Goal: Feedback & Contribution: Leave review/rating

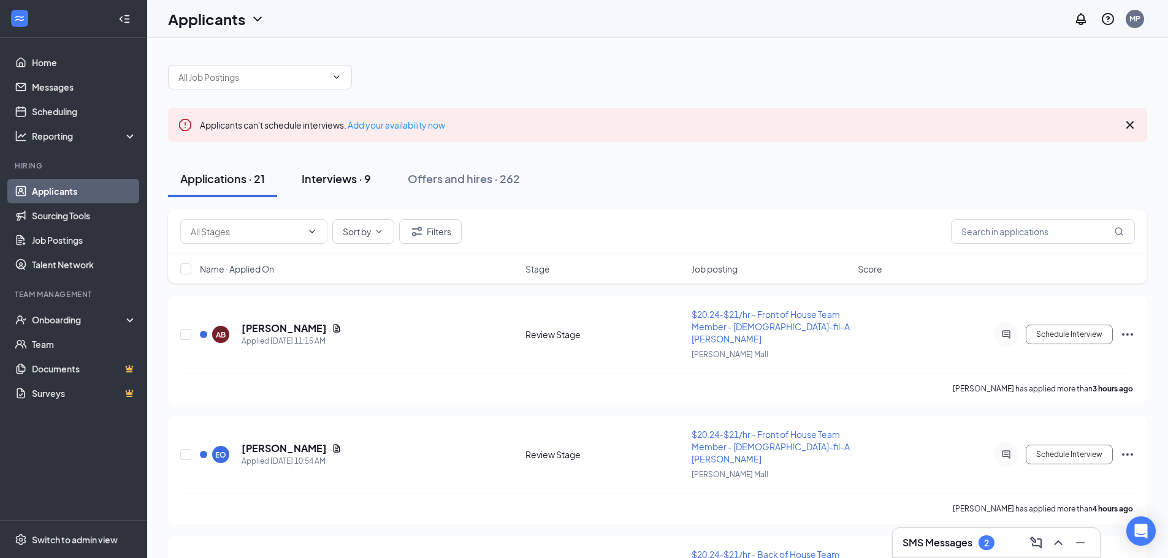
click at [329, 191] on button "Interviews · 9" at bounding box center [336, 179] width 94 height 37
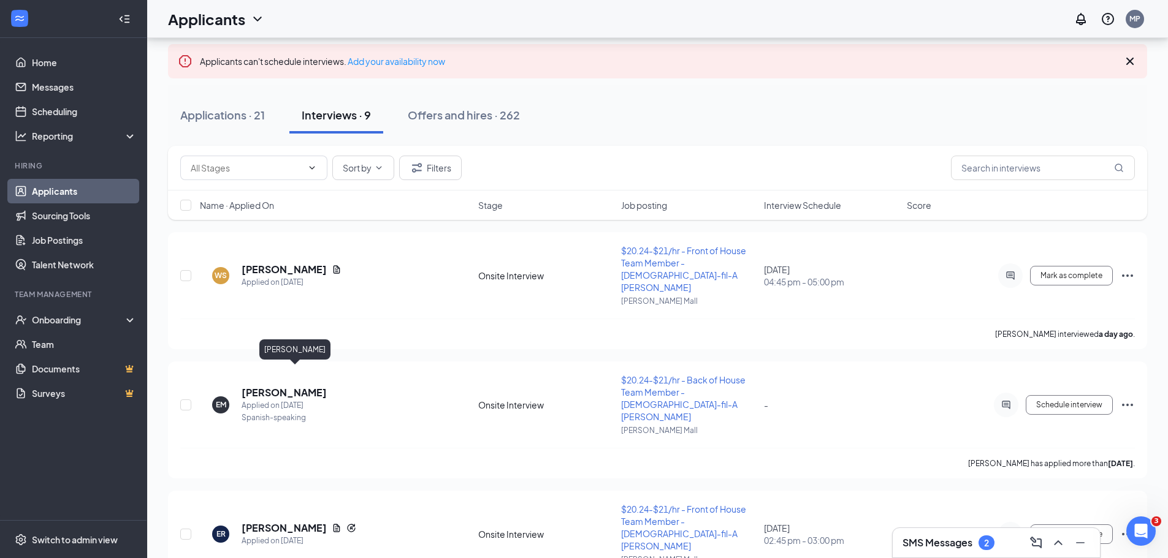
scroll to position [61, 0]
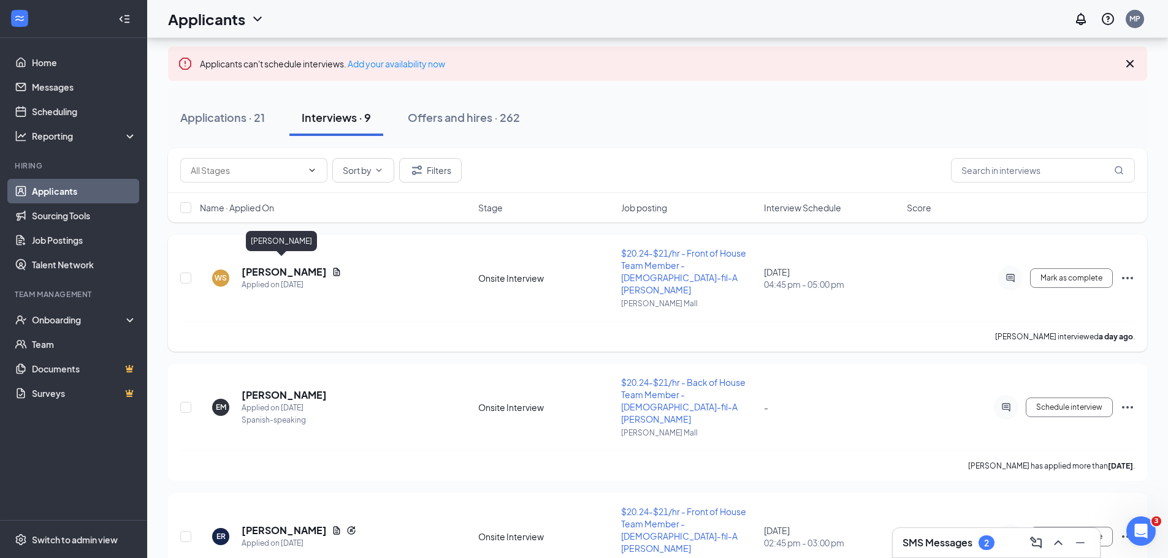
click at [256, 265] on h5 "[PERSON_NAME]" at bounding box center [284, 271] width 85 height 13
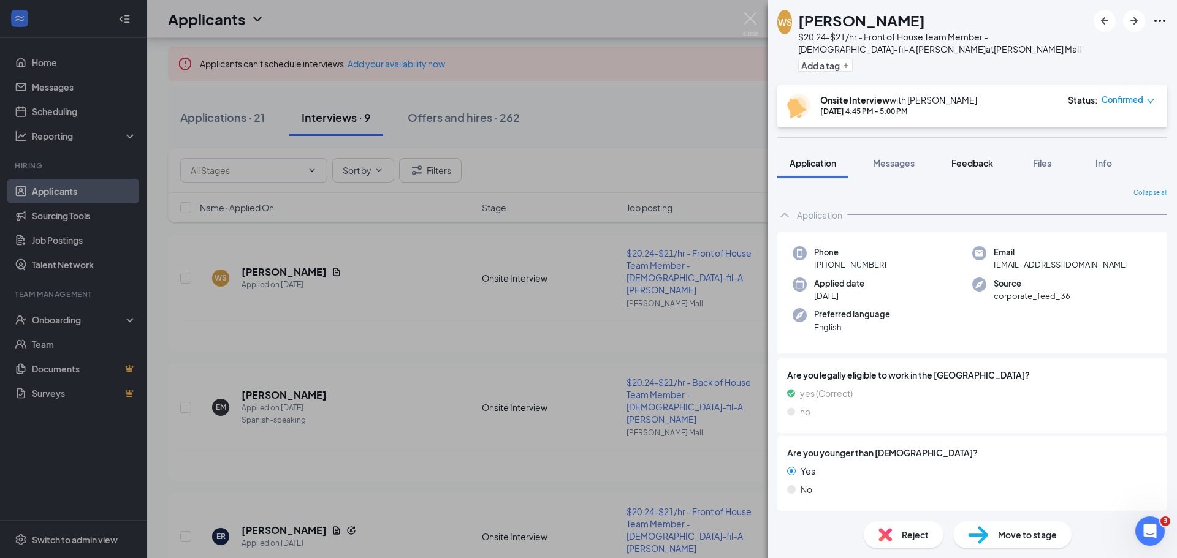
click at [951, 163] on button "Feedback" at bounding box center [972, 163] width 66 height 31
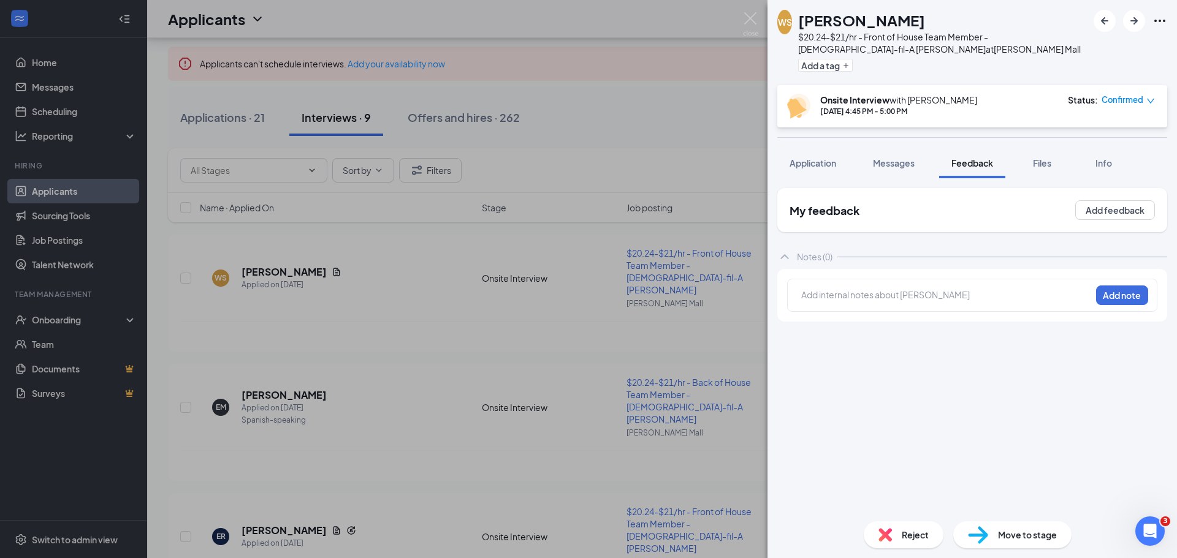
click at [1102, 220] on div "My feedback Add feedback" at bounding box center [972, 210] width 390 height 44
click at [1092, 211] on button "Add feedback" at bounding box center [1115, 210] width 80 height 20
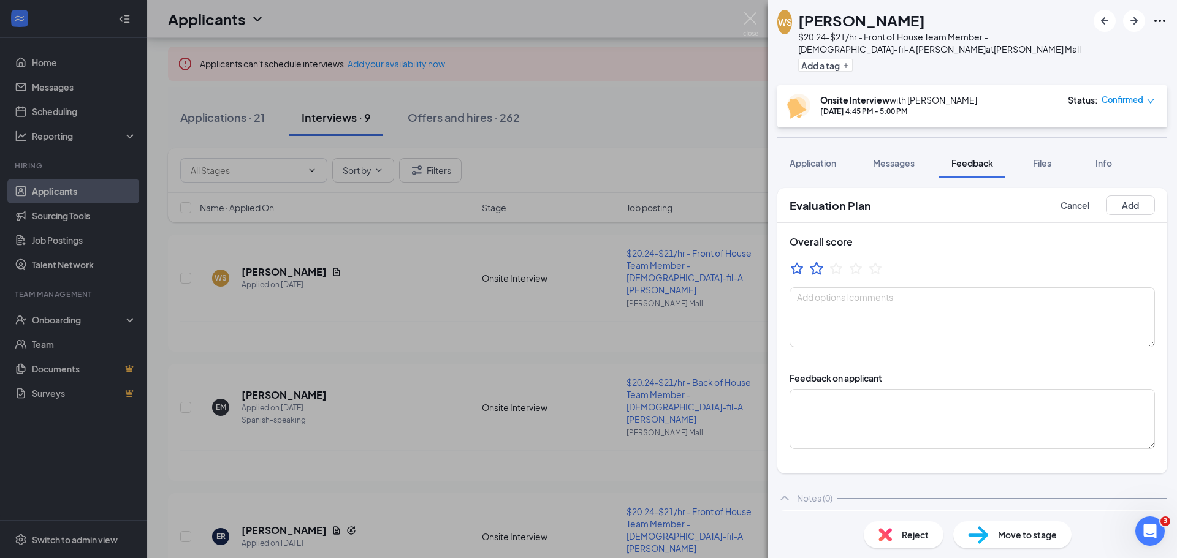
click at [819, 265] on icon "StarBorder" at bounding box center [817, 269] width 16 height 16
click at [840, 268] on icon "StarBorder" at bounding box center [836, 269] width 16 height 16
click at [820, 267] on icon "StarBorder" at bounding box center [816, 268] width 13 height 13
drag, startPoint x: 840, startPoint y: 303, endPoint x: 839, endPoint y: 310, distance: 6.2
click at [840, 308] on textarea at bounding box center [972, 317] width 365 height 60
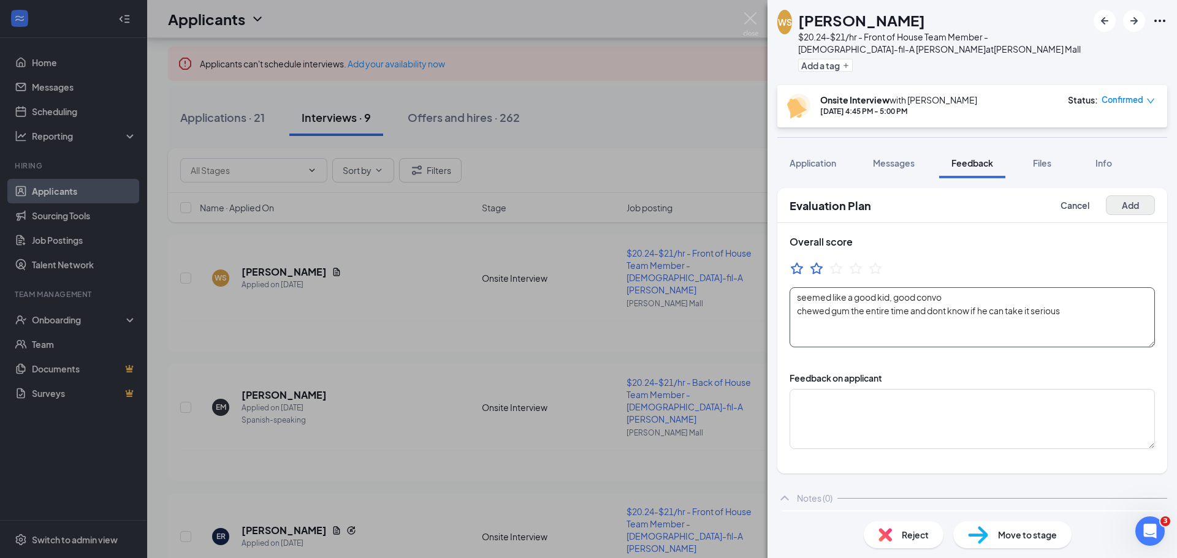
type textarea "seemed like a good kid, good convo chewed gum the entire time and dont know if …"
click at [1126, 210] on button "Add" at bounding box center [1130, 206] width 49 height 20
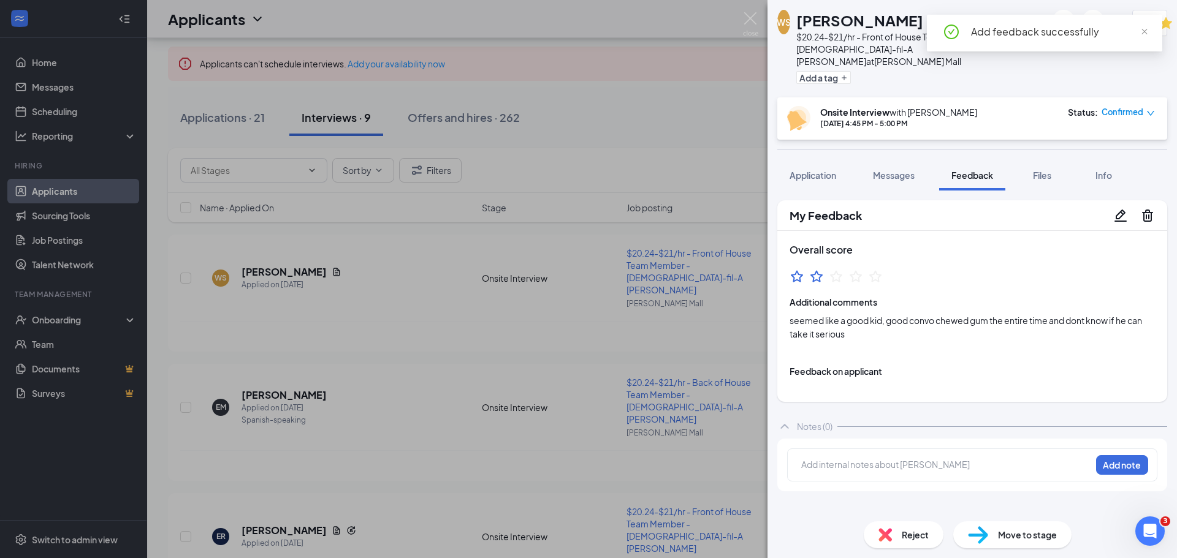
click at [612, 278] on div "WS [PERSON_NAME] $20.24-$21/hr - Front of House Team Member - [DEMOGRAPHIC_DATA…" at bounding box center [588, 279] width 1177 height 558
